Goal: Task Accomplishment & Management: Use online tool/utility

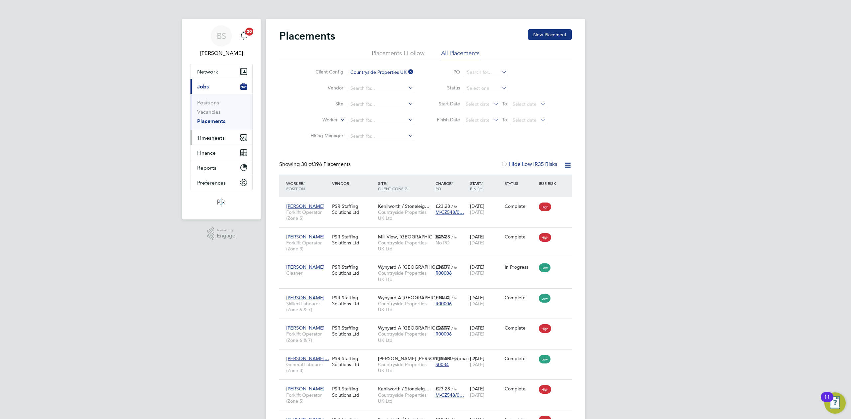
click at [214, 137] on span "Timesheets" at bounding box center [211, 138] width 28 height 6
click at [209, 119] on link "Timesheets" at bounding box center [211, 117] width 28 height 6
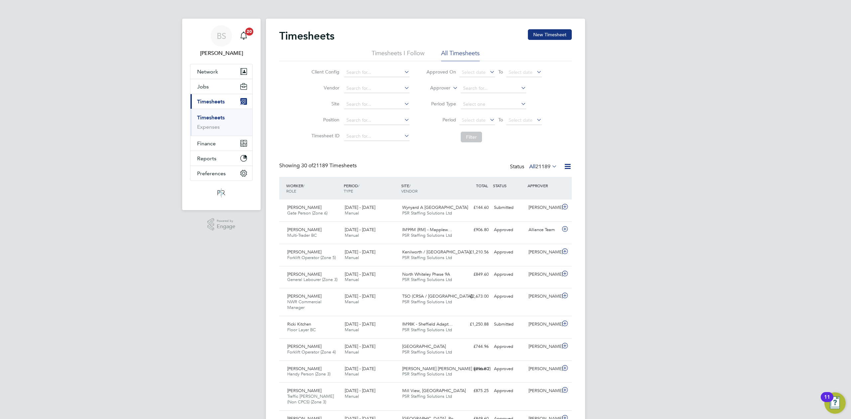
click at [439, 88] on label "Approver" at bounding box center [435, 88] width 30 height 7
click at [435, 97] on li "Worker" at bounding box center [433, 95] width 33 height 9
click at [500, 87] on input at bounding box center [493, 88] width 65 height 9
click at [502, 99] on b "Campbell" at bounding box center [521, 98] width 39 height 6
type input "Andrew Campbell"
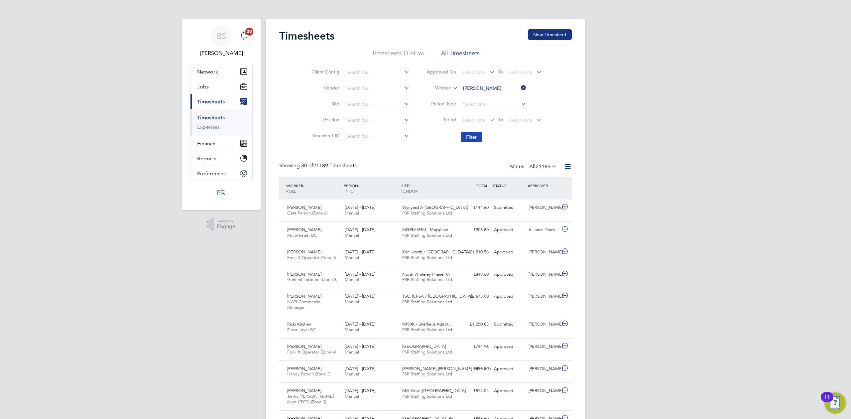
click at [475, 136] on button "Filter" at bounding box center [471, 137] width 21 height 11
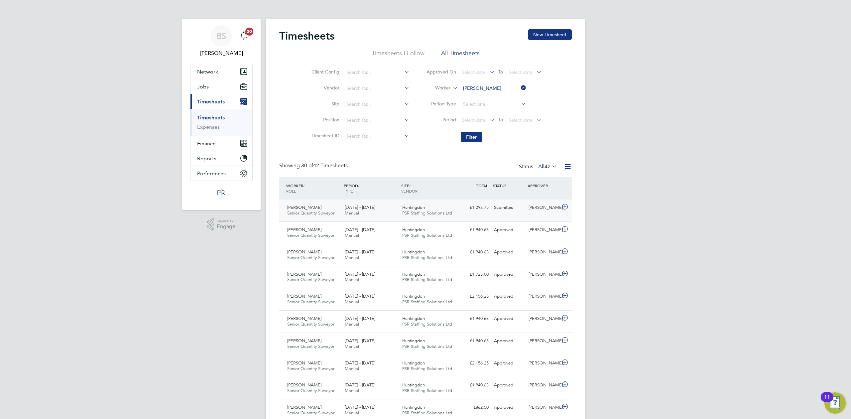
click at [516, 214] on div "Andrew Campbell Senior Quantity Surveyor 4 - 10 Aug 2025 4 - 10 Aug 2025 Manual…" at bounding box center [425, 210] width 292 height 22
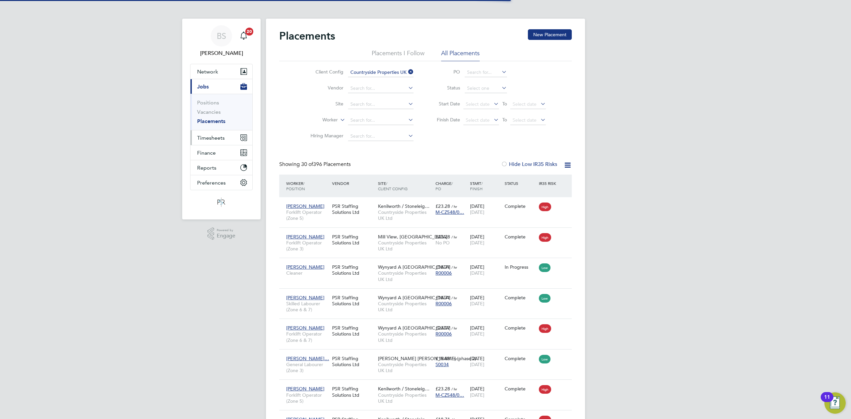
click at [213, 138] on span "Timesheets" at bounding box center [211, 138] width 28 height 6
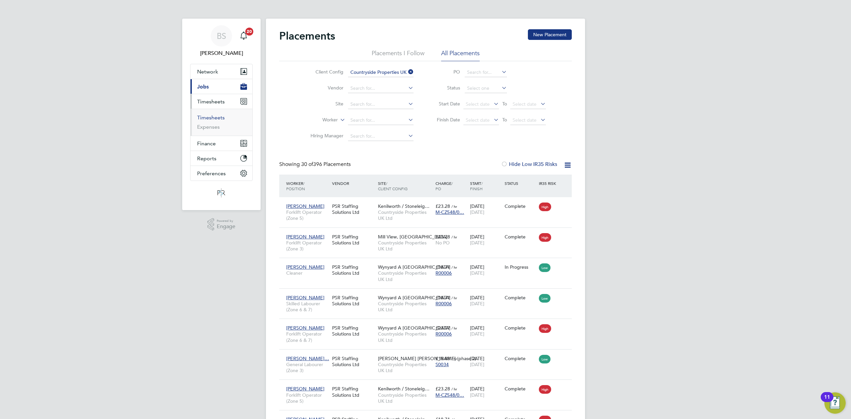
click at [215, 117] on link "Timesheets" at bounding box center [211, 117] width 28 height 6
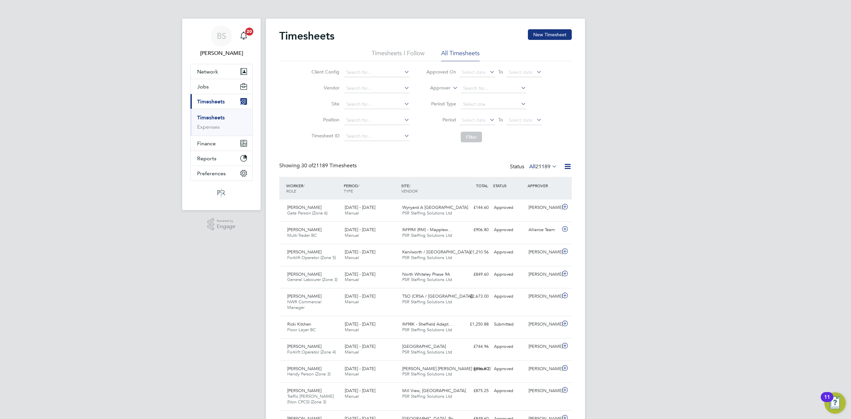
click at [451, 88] on icon at bounding box center [451, 86] width 0 height 6
drag, startPoint x: 438, startPoint y: 97, endPoint x: 458, endPoint y: 100, distance: 20.4
click at [439, 98] on li "Worker" at bounding box center [433, 95] width 33 height 9
click at [475, 88] on input at bounding box center [493, 88] width 65 height 9
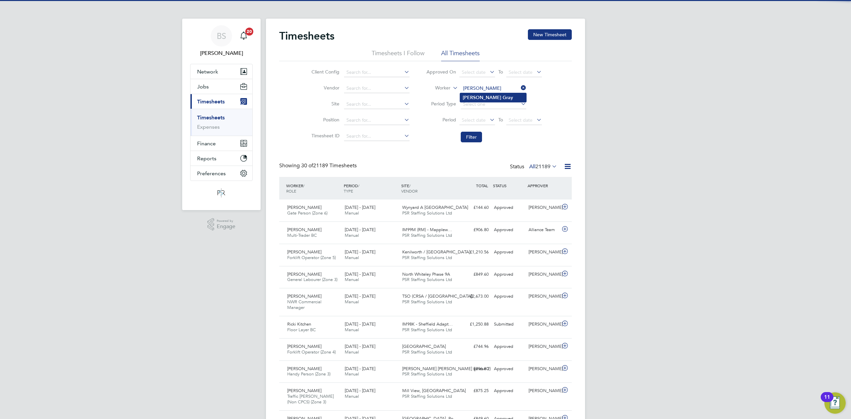
click at [480, 95] on b "[PERSON_NAME]" at bounding box center [482, 98] width 39 height 6
type input "[PERSON_NAME]"
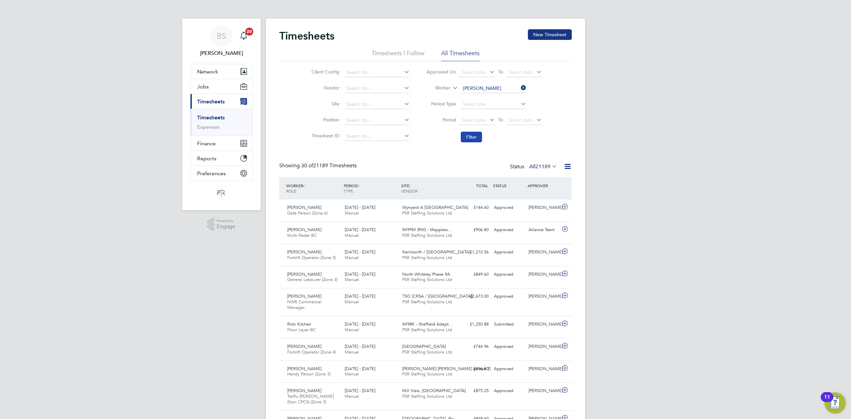
click at [477, 132] on button "Filter" at bounding box center [471, 137] width 21 height 11
